Goal: Communication & Community: Answer question/provide support

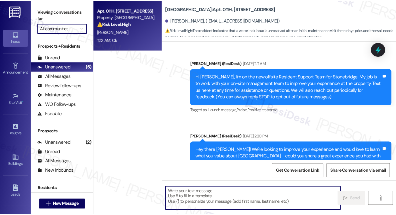
scroll to position [2475, 0]
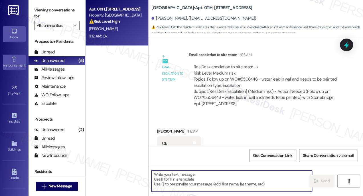
click at [11, 63] on div "Announcement •" at bounding box center [14, 66] width 29 height 6
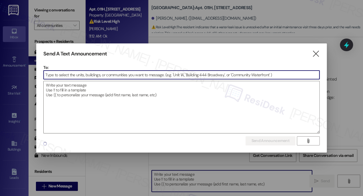
click at [83, 71] on input at bounding box center [182, 75] width 276 height 9
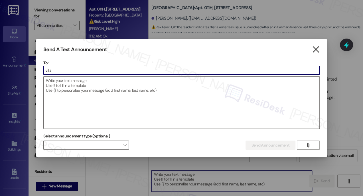
type input "villa"
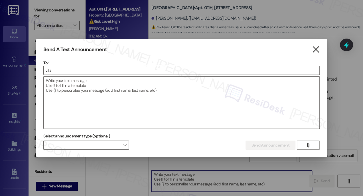
click at [316, 50] on icon "" at bounding box center [316, 50] width 8 height 6
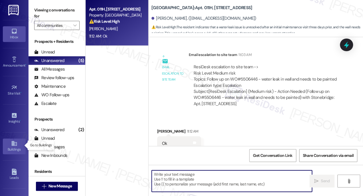
click at [15, 143] on icon at bounding box center [14, 143] width 6 height 6
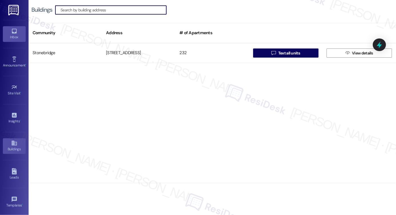
click at [18, 35] on div "Inbox" at bounding box center [14, 37] width 29 height 6
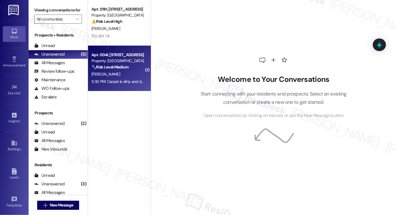
click at [109, 84] on div "5:30 PM: Carpet is dirty and dog hairs all over baseboards 5:30 PM: Carpet is d…" at bounding box center [118, 81] width 54 height 7
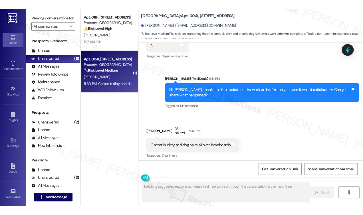
scroll to position [138, 0]
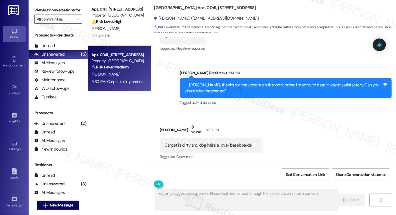
click at [208, 144] on div "Carpet is dirty and dog hairs all over baseboards" at bounding box center [207, 145] width 87 height 6
click at [229, 80] on div "Hi [PERSON_NAME], thanks for the update on the work order. I'm sorry to hear it…" at bounding box center [286, 88] width 212 height 21
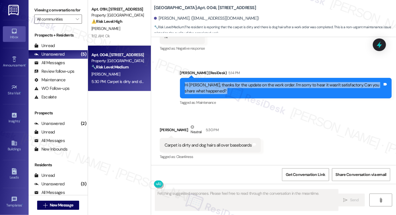
click at [229, 80] on div "Hi [PERSON_NAME], thanks for the update on the work order. I'm sorry to hear it…" at bounding box center [286, 88] width 212 height 21
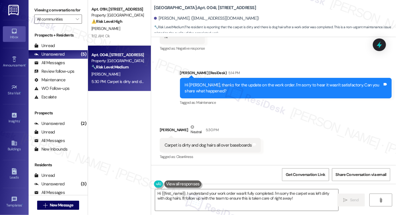
click at [198, 148] on div "Carpet is dirty and dog hairs all over baseboards" at bounding box center [207, 145] width 87 height 6
click at [219, 196] on textarea "Hi {{first_name}}, I understand your work order wasn't fully completed. I'm sor…" at bounding box center [246, 200] width 183 height 21
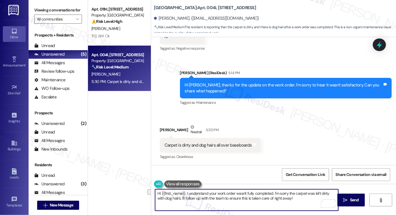
drag, startPoint x: 271, startPoint y: 193, endPoint x: 141, endPoint y: 190, distance: 129.7
click at [141, 190] on div "Apt. 011H, [STREET_ADDRESS] Property: [GEOGRAPHIC_DATA] ⚠️ Risk Level: High The…" at bounding box center [242, 107] width 308 height 215
drag, startPoint x: 273, startPoint y: 202, endPoint x: 275, endPoint y: 191, distance: 11.1
click at [275, 191] on textarea "Thanks for getting back. I'm sorry the carpet was left dirty with dog hairs. I'…" at bounding box center [246, 200] width 183 height 21
click at [316, 194] on textarea "Thanks for getting back. I'm sorry the carpet was left dirty with dog hairs. Ki…" at bounding box center [246, 200] width 183 height 21
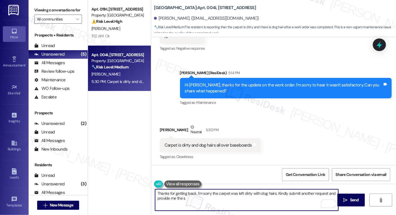
click at [316, 194] on textarea "Thanks for getting back. I'm sorry the carpet was left dirty with dog hairs. Ki…" at bounding box center [246, 200] width 183 height 21
drag, startPoint x: 202, startPoint y: 197, endPoint x: 162, endPoint y: 200, distance: 40.3
click at [162, 196] on textarea "Thanks for getting back. I'm sorry the carpet was left dirty with dog hairs. Ki…" at bounding box center [246, 200] width 183 height 21
type textarea "Thanks for getting back. I'm sorry the carpet was left dirty with dog hairs. Ki…"
